Goal: Information Seeking & Learning: Learn about a topic

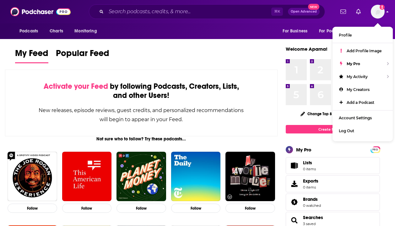
click at [376, 12] on img "Logged in as AparnaKulkarni" at bounding box center [378, 12] width 14 height 14
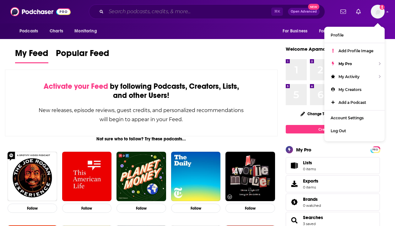
click at [148, 16] on input "Search podcasts, credits, & more..." at bounding box center [188, 12] width 165 height 10
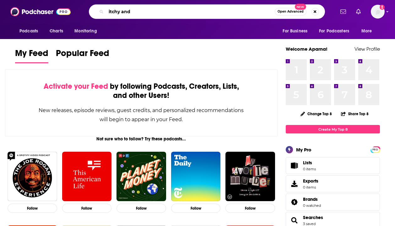
type input "itchy and"
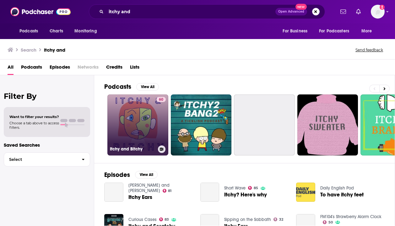
click at [127, 109] on link "60 Itchy and Bitchy" at bounding box center [137, 124] width 61 height 61
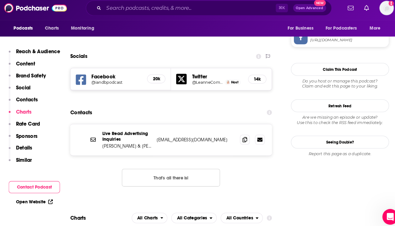
scroll to position [597, 0]
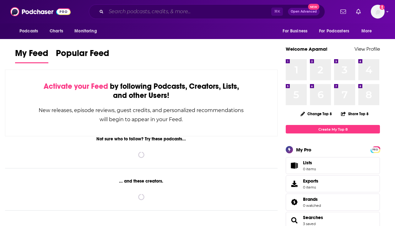
click at [144, 14] on input "Search podcasts, credits, & more..." at bounding box center [188, 12] width 165 height 10
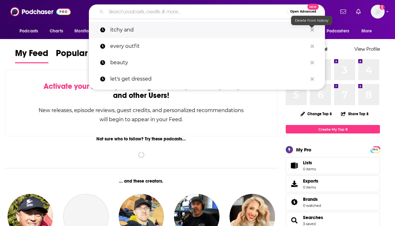
click at [311, 29] on icon "Search podcasts, credits, & more..." at bounding box center [312, 29] width 3 height 3
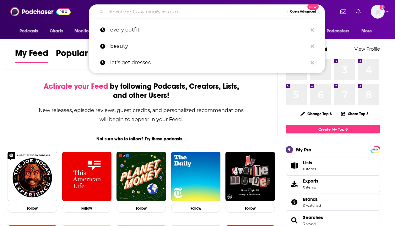
click at [185, 9] on input "Search podcasts, credits, & more..." at bounding box center [196, 12] width 181 height 10
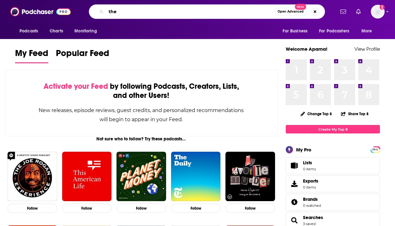
click at [169, 12] on input "the" at bounding box center [190, 12] width 169 height 10
type input "the weekly hot spot"
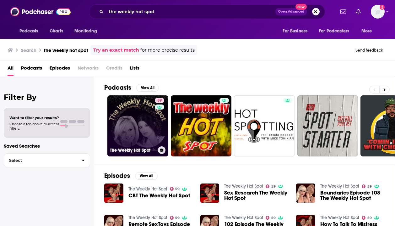
click at [133, 105] on link "59 The Weekly Hot Spot" at bounding box center [137, 125] width 61 height 61
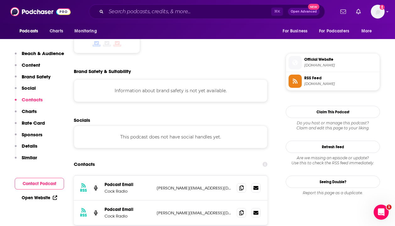
scroll to position [541, 0]
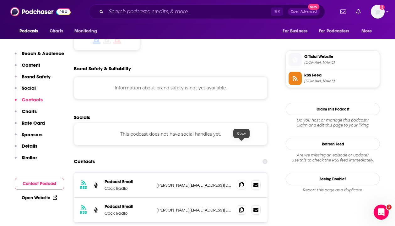
click at [242, 182] on icon at bounding box center [242, 184] width 4 height 5
click at [242, 207] on icon at bounding box center [242, 209] width 4 height 5
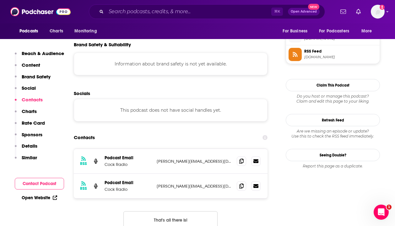
scroll to position [574, 0]
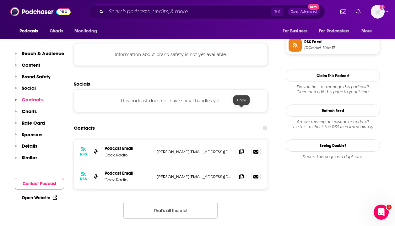
click at [242, 149] on icon at bounding box center [242, 151] width 4 height 5
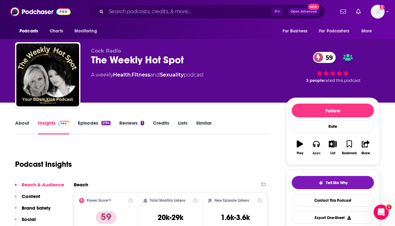
click at [317, 145] on icon "button" at bounding box center [316, 143] width 7 height 7
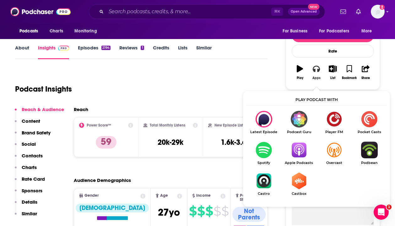
scroll to position [76, 0]
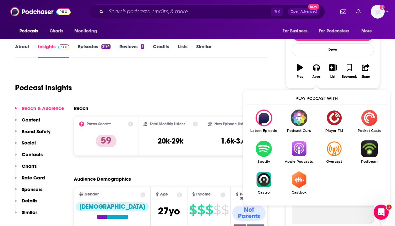
click at [301, 145] on img "Show Listen On dropdown" at bounding box center [299, 148] width 35 height 17
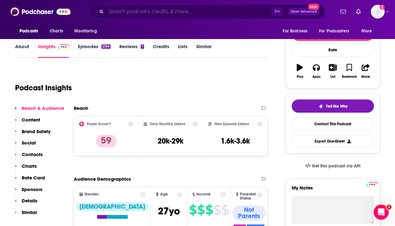
click at [224, 16] on input "Search podcasts, credits, & more..." at bounding box center [188, 12] width 165 height 10
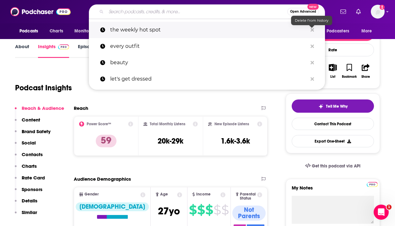
click at [312, 29] on icon "Search podcasts, credits, & more..." at bounding box center [312, 29] width 3 height 3
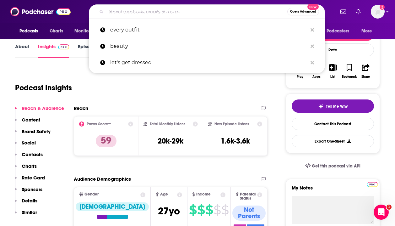
click at [200, 14] on input "Search podcasts, credits, & more..." at bounding box center [196, 12] width 181 height 10
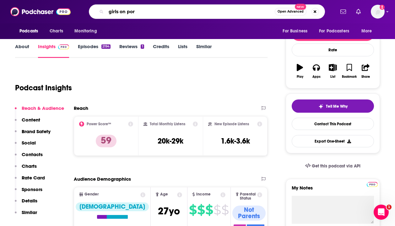
type input "girls on porn"
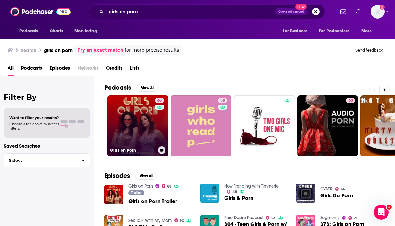
click at [132, 113] on link "68 Girls on Porn" at bounding box center [137, 125] width 61 height 61
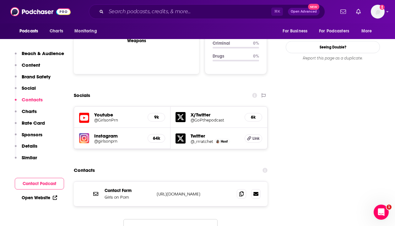
scroll to position [671, 0]
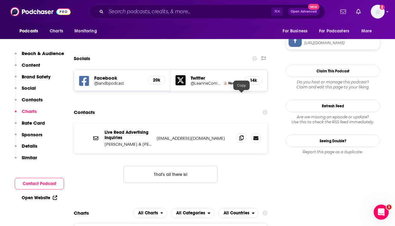
click at [243, 135] on icon at bounding box center [242, 137] width 4 height 5
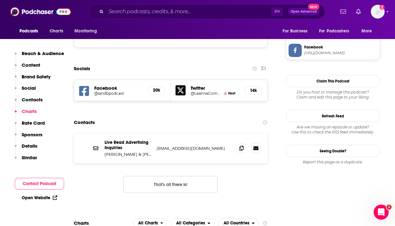
scroll to position [585, 0]
